Goal: Information Seeking & Learning: Find specific fact

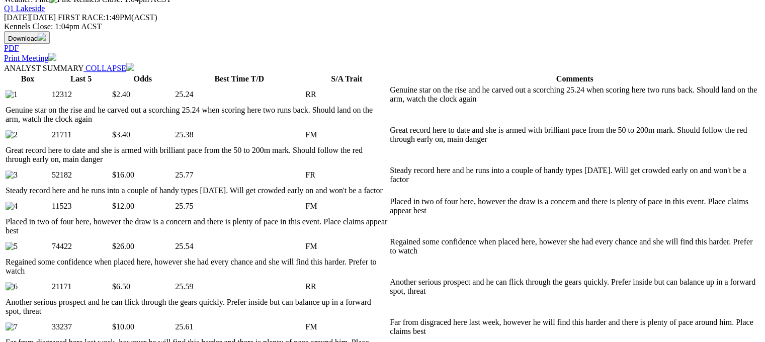
scroll to position [509, 0]
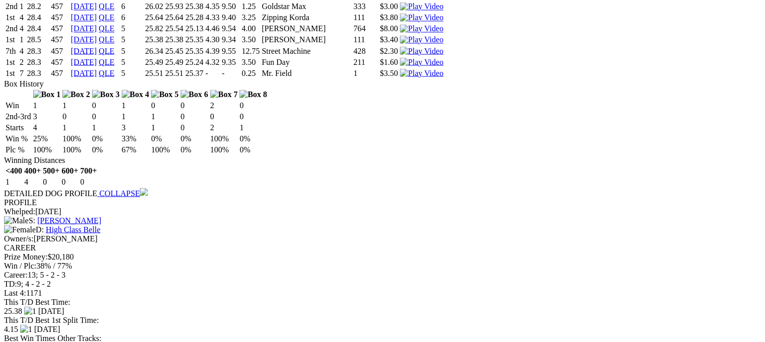
scroll to position [1725, 0]
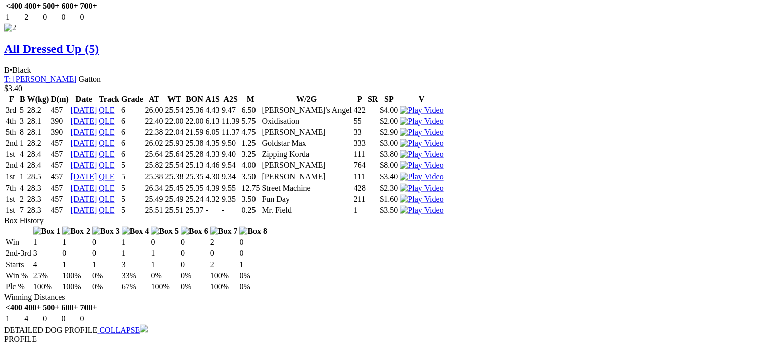
drag, startPoint x: 229, startPoint y: 231, endPoint x: 241, endPoint y: 231, distance: 12.1
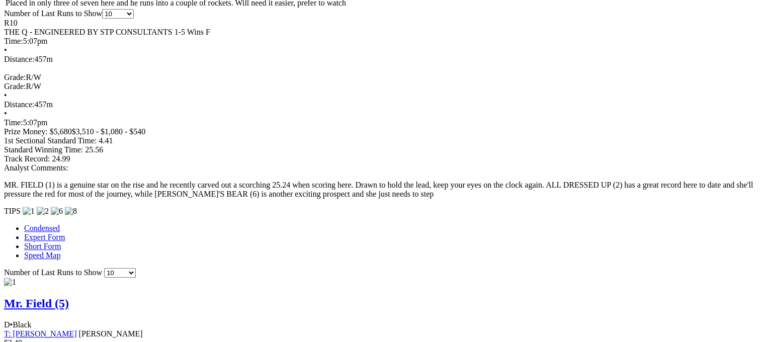
scroll to position [921, 0]
